Goal: Task Accomplishment & Management: Manage account settings

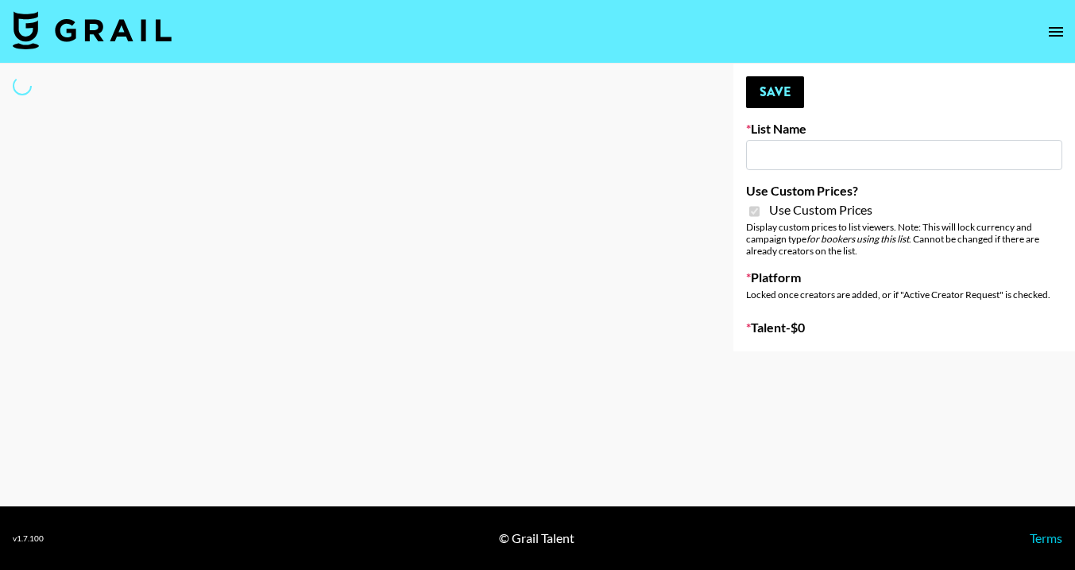
type input "Wavytalk ([DATE])"
checkbox input "true"
select select "Brand"
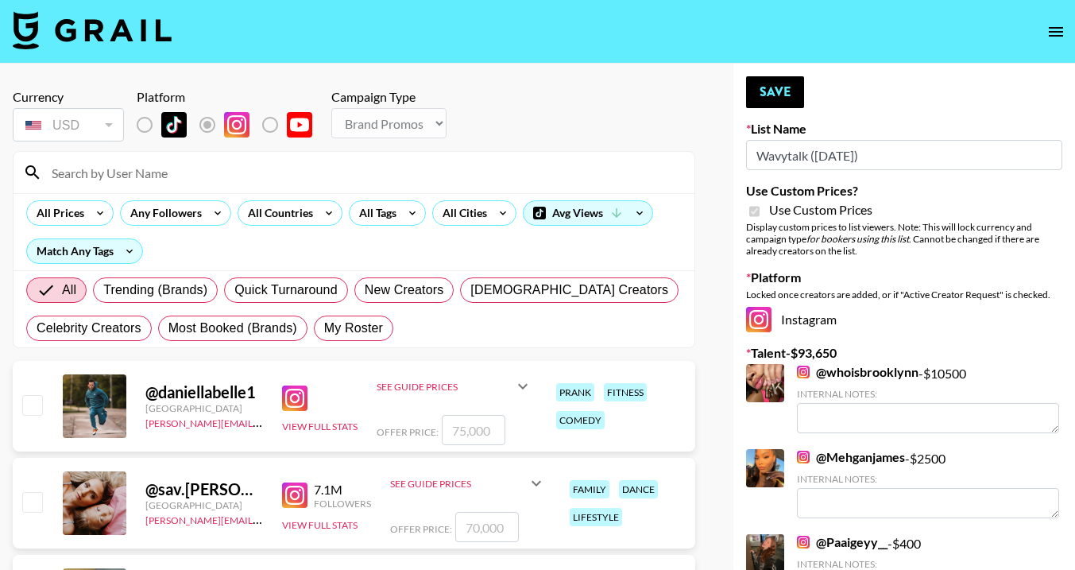
click at [133, 168] on input at bounding box center [363, 172] width 643 height 25
type input "sarahub"
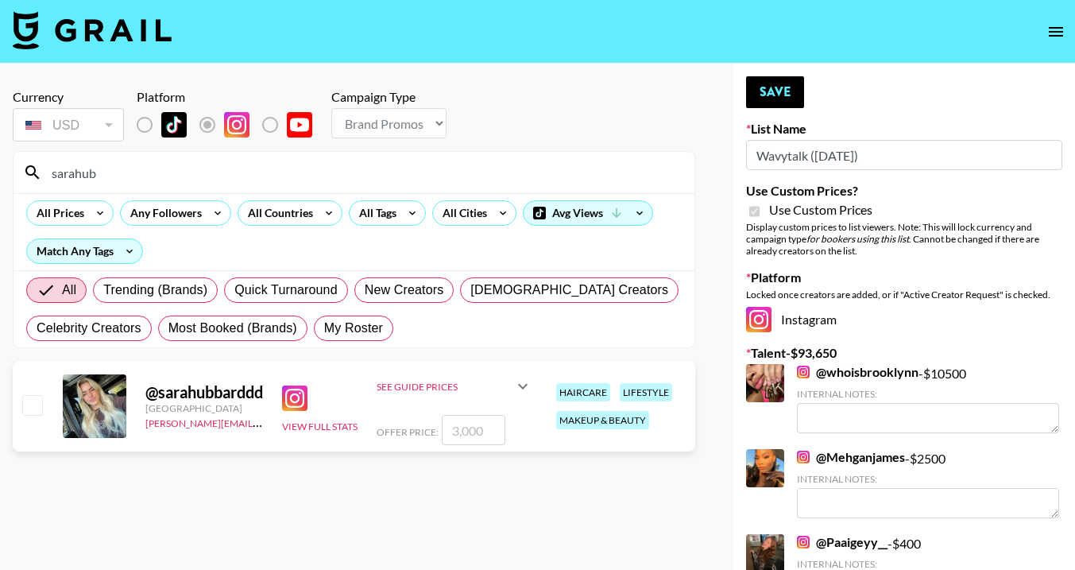
click at [31, 414] on input "checkbox" at bounding box center [31, 404] width 19 height 19
checkbox input "true"
type input "3000"
click at [780, 99] on button "Save" at bounding box center [775, 92] width 58 height 32
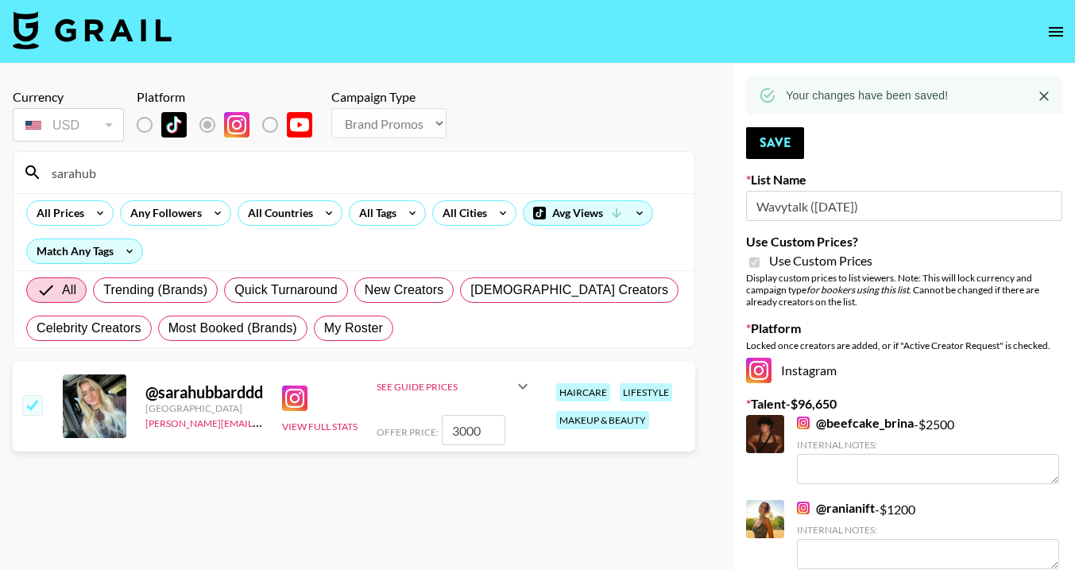
drag, startPoint x: 626, startPoint y: 175, endPoint x: 57, endPoint y: 162, distance: 569.0
click at [57, 162] on input "sarahub" at bounding box center [363, 172] width 643 height 25
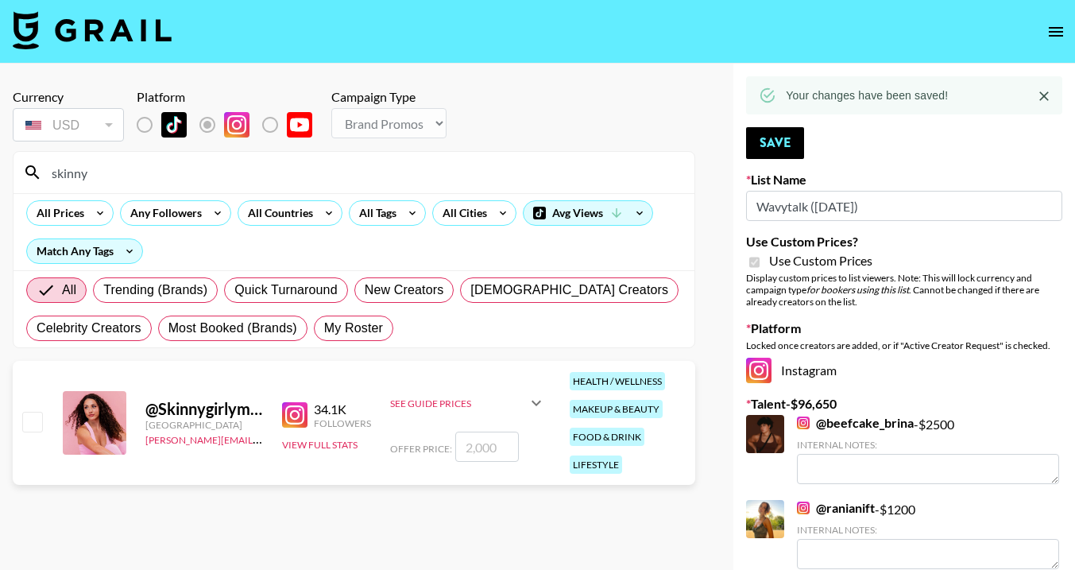
type input "skinny"
click at [31, 423] on input "checkbox" at bounding box center [31, 421] width 19 height 19
checkbox input "true"
type input "2000"
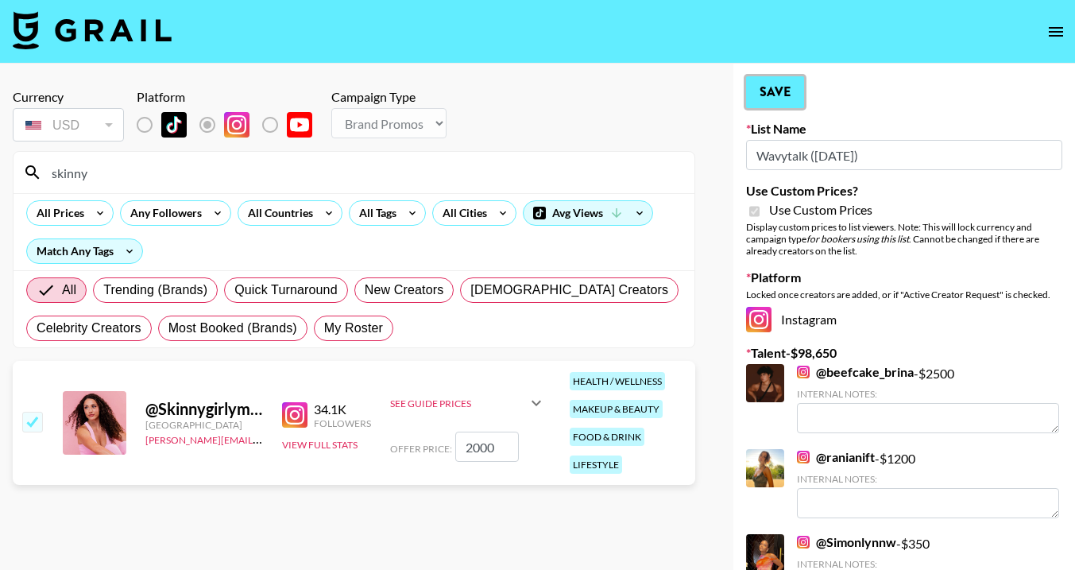
click at [782, 95] on button "Save" at bounding box center [775, 92] width 58 height 32
